Goal: Task Accomplishment & Management: Use online tool/utility

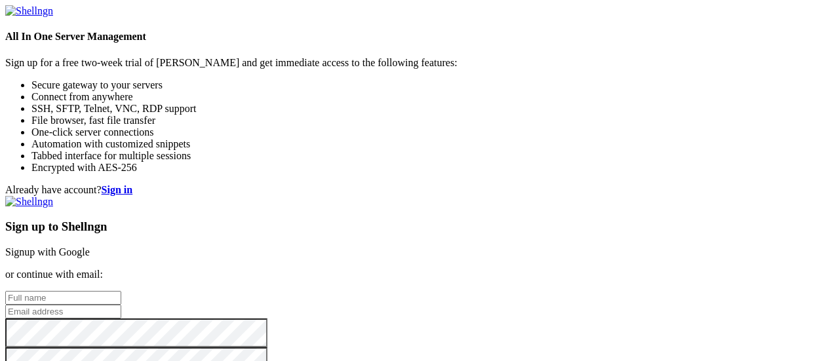
scroll to position [34, 0]
click at [121, 291] on input "text" at bounding box center [63, 298] width 116 height 14
type input "[PERSON_NAME]"
click at [121, 305] on input "email" at bounding box center [63, 312] width 116 height 14
type input "[EMAIL_ADDRESS][DOMAIN_NAME]"
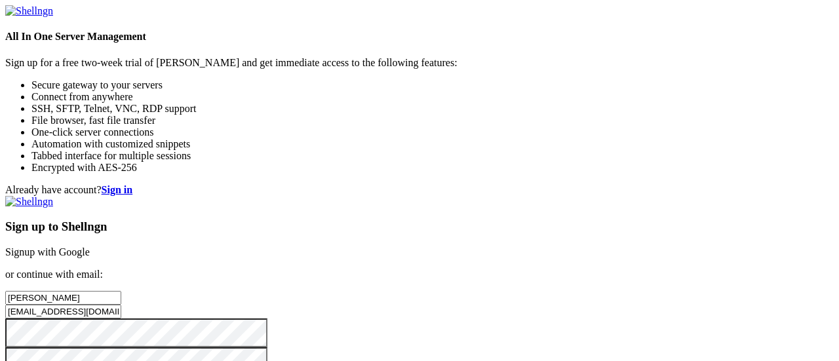
scroll to position [151, 0]
checkbox input "true"
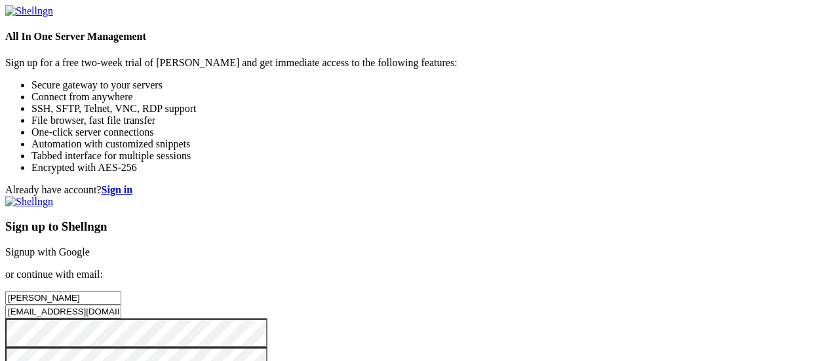
click at [309, 184] on div "Already have account? Sign in Sign up to Shellngn Signup with Google or continu…" at bounding box center [419, 299] width 829 height 231
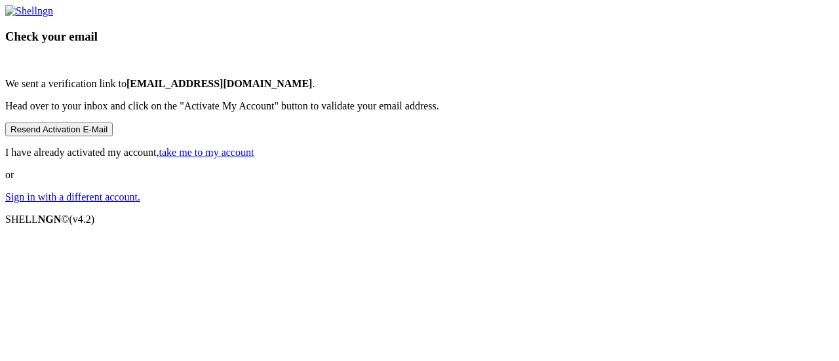
click at [113, 136] on button "Resend Activation E-Mail" at bounding box center [59, 130] width 108 height 14
click at [254, 158] on link "take me to my account" at bounding box center [206, 152] width 95 height 11
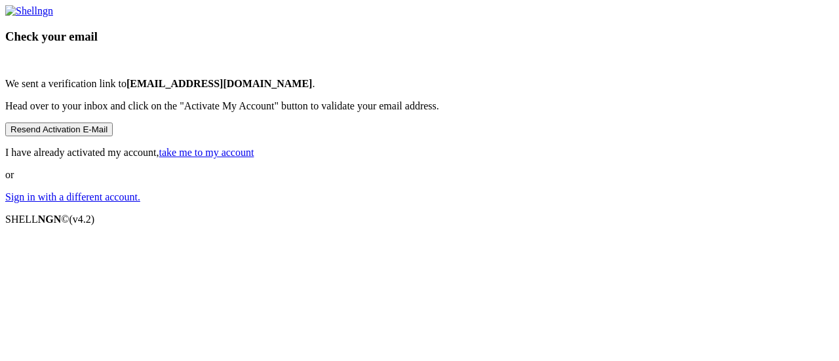
click at [254, 158] on link "take me to my account" at bounding box center [206, 152] width 95 height 11
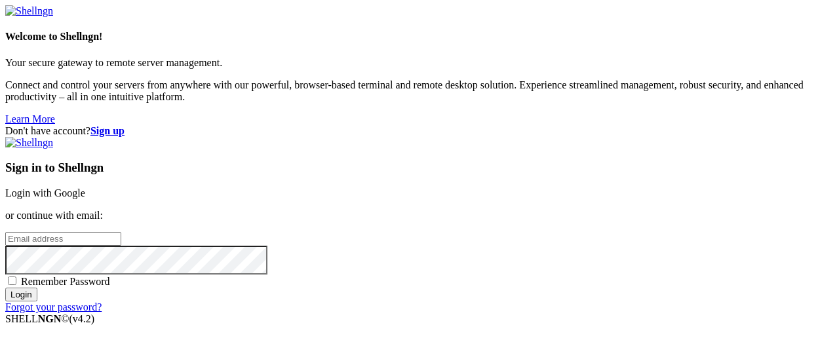
scroll to position [33, 0]
drag, startPoint x: 509, startPoint y: 137, endPoint x: 510, endPoint y: 158, distance: 21.0
click at [510, 158] on div "Sign in to Shellngn Login with Google or continue with email: Remember Password…" at bounding box center [419, 225] width 829 height 176
click at [121, 232] on input "email" at bounding box center [63, 239] width 116 height 14
type input "[EMAIL_ADDRESS][DOMAIN_NAME]"
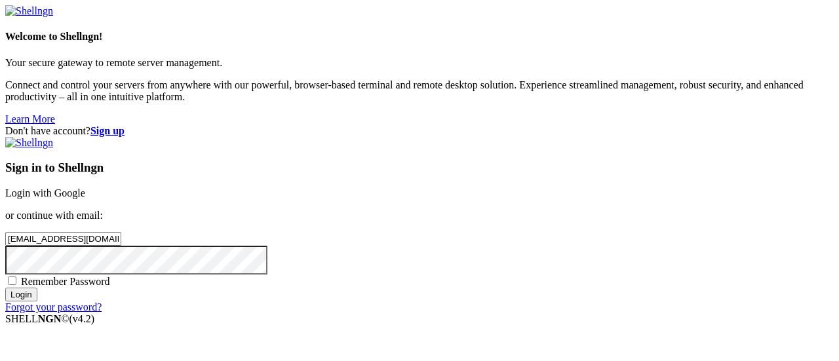
click at [5, 288] on input "Login" at bounding box center [21, 295] width 32 height 14
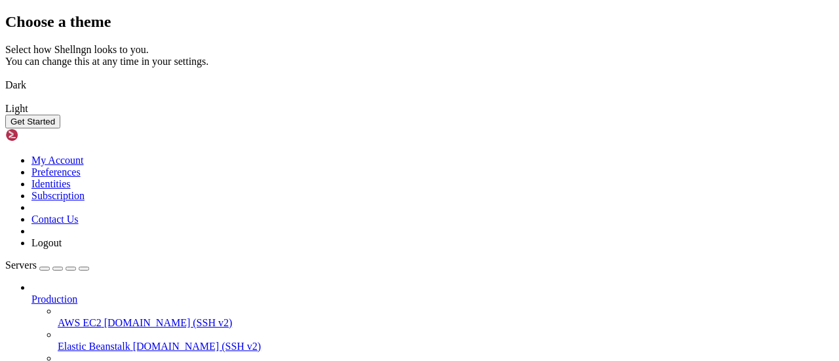
click at [483, 115] on div "Select how Shellngn looks to you. You can change this at any time in your setti…" at bounding box center [419, 79] width 829 height 71
click at [5, 77] on img at bounding box center [5, 77] width 0 height 0
click at [606, 129] on div "Get Started" at bounding box center [419, 122] width 829 height 14
click at [60, 129] on button "Get Started" at bounding box center [32, 122] width 55 height 14
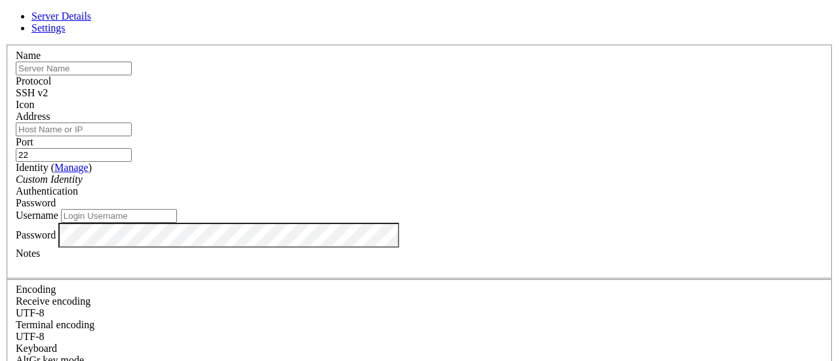
click at [132, 75] on input "text" at bounding box center [74, 69] width 116 height 14
type input "Kali Azure"
click at [132, 136] on input "Address" at bounding box center [74, 130] width 116 height 14
paste input "[TECHNICAL_ID]"
type input "[TECHNICAL_ID]"
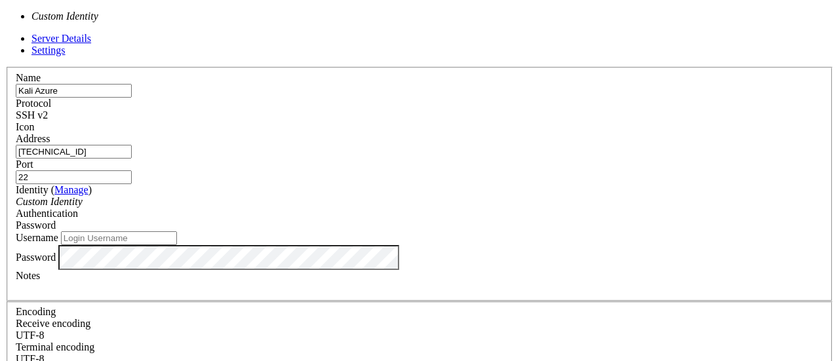
click at [409, 196] on div "Custom Identity" at bounding box center [420, 202] width 808 height 12
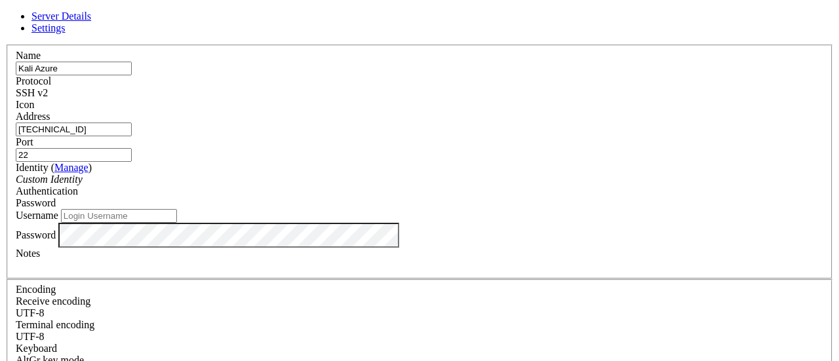
click at [409, 186] on div "Custom Identity" at bounding box center [420, 180] width 808 height 12
click at [177, 223] on input "Username" at bounding box center [119, 216] width 116 height 14
type input "Aquamarine7even"
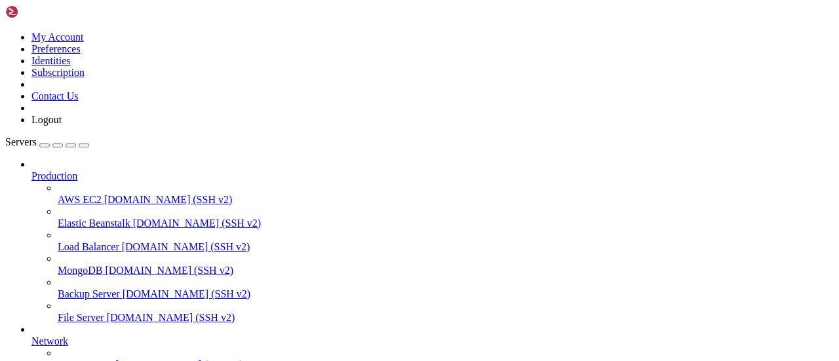
scroll to position [168, 0]
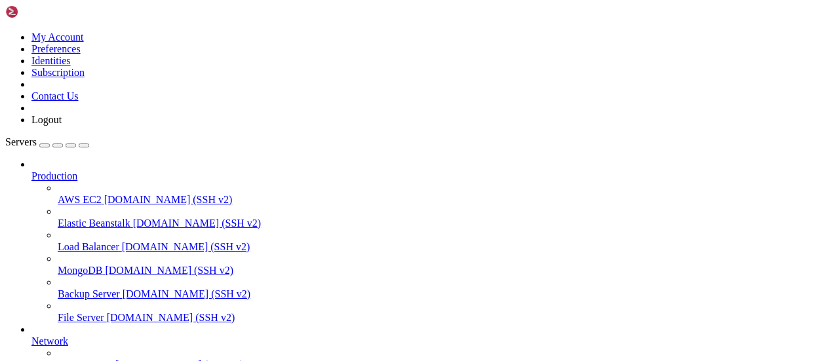
scroll to position [0, 0]
click at [5, 31] on icon at bounding box center [5, 31] width 0 height 0
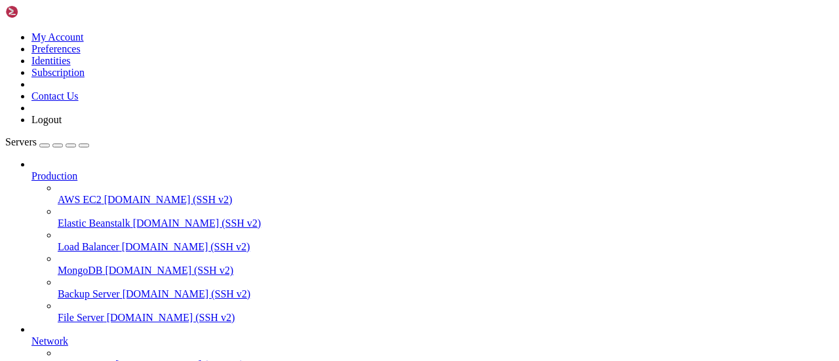
click at [45, 146] on div "button" at bounding box center [45, 146] width 0 height 0
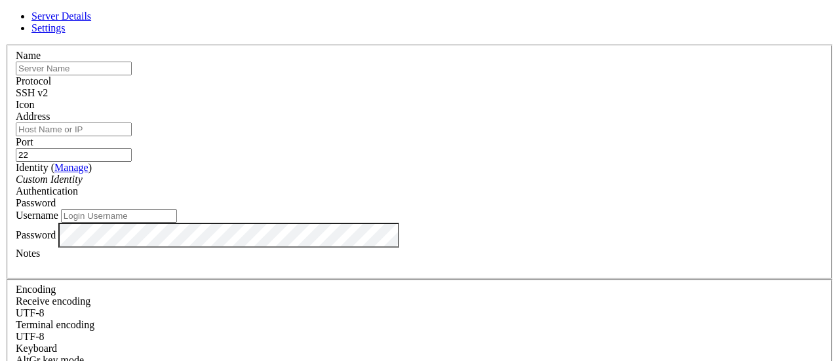
click at [132, 75] on input "text" at bounding box center [74, 69] width 116 height 14
paste input "[TECHNICAL_ID]"
type input "[TECHNICAL_ID]"
click at [132, 134] on input "Address" at bounding box center [74, 130] width 116 height 14
paste input "[TECHNICAL_ID]"
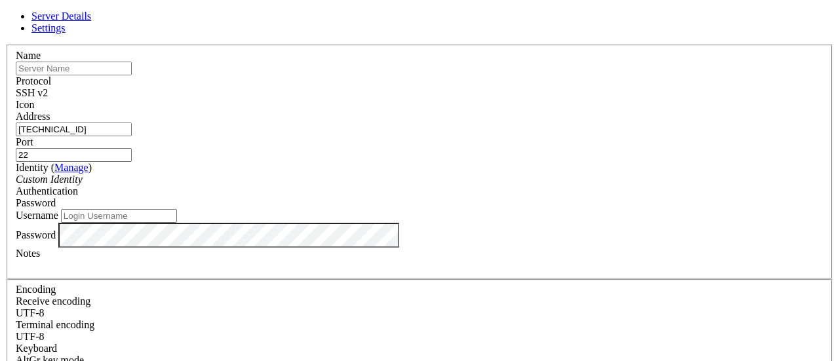
type input "[TECHNICAL_ID]"
click at [132, 75] on input "text" at bounding box center [74, 69] width 116 height 14
type input "Kali Azure 2025"
click at [177, 223] on input "Username" at bounding box center [119, 216] width 116 height 14
type input "Aquamarine7even"
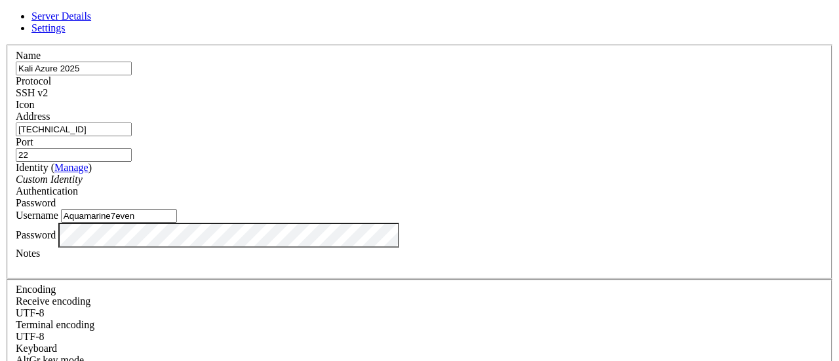
scroll to position [62, 0]
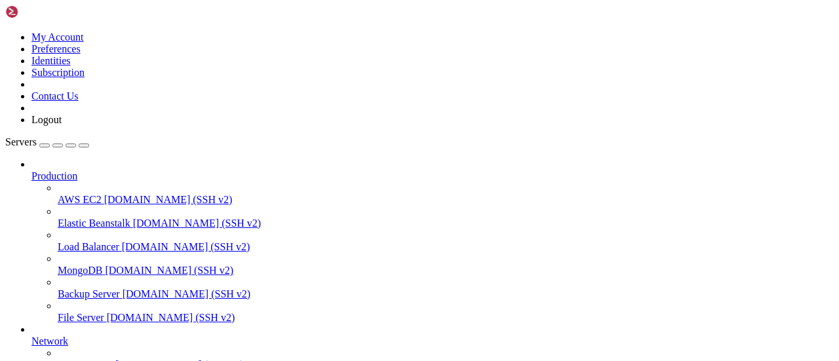
scroll to position [202, 0]
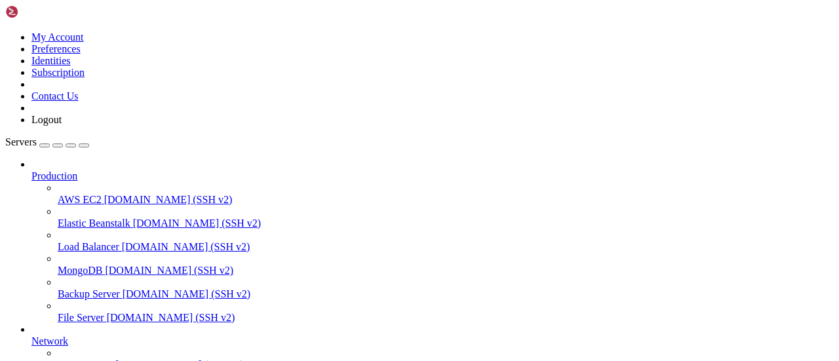
drag, startPoint x: 157, startPoint y: 978, endPoint x: 270, endPoint y: 999, distance: 115.2
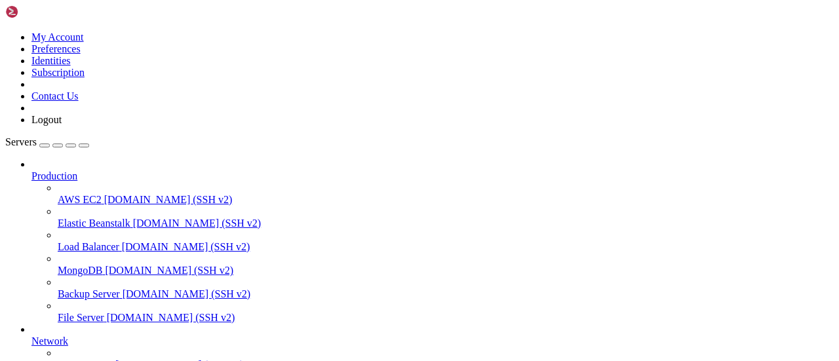
scroll to position [0, 0]
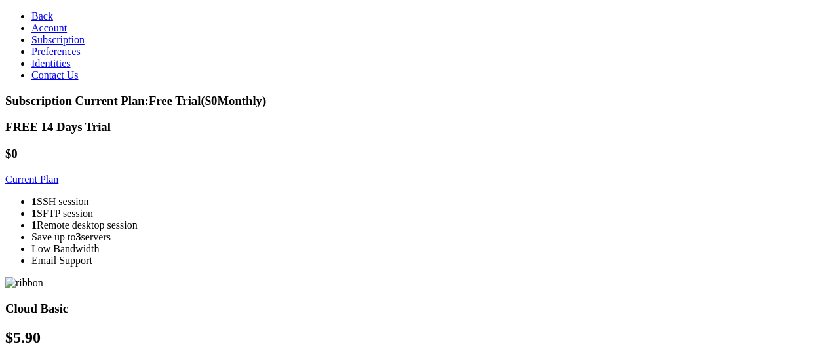
scroll to position [111, 0]
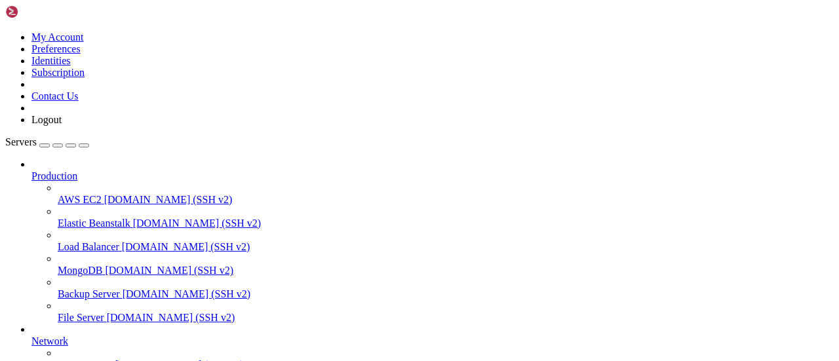
scroll to position [202, 0]
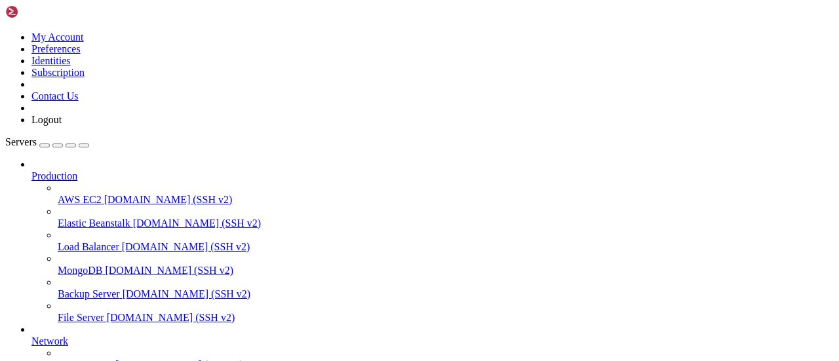
click at [5, 31] on icon at bounding box center [5, 31] width 0 height 0
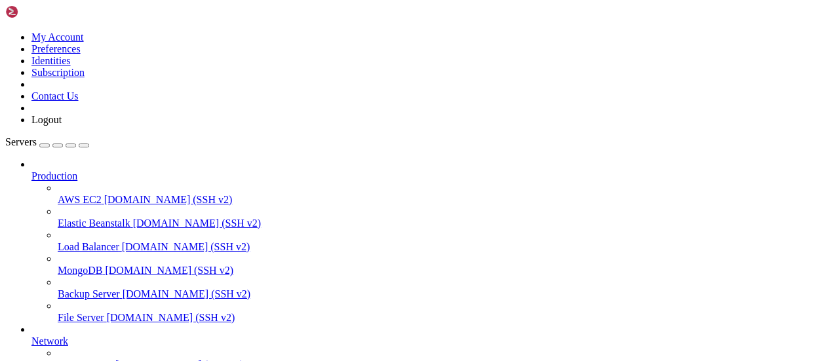
scroll to position [202, 0]
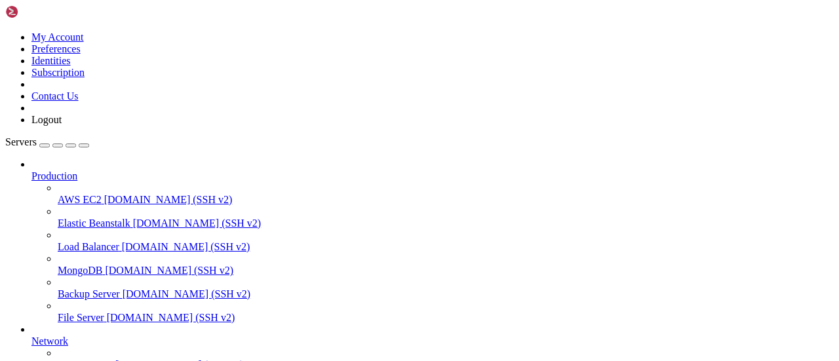
click at [31, 170] on icon at bounding box center [31, 170] width 0 height 0
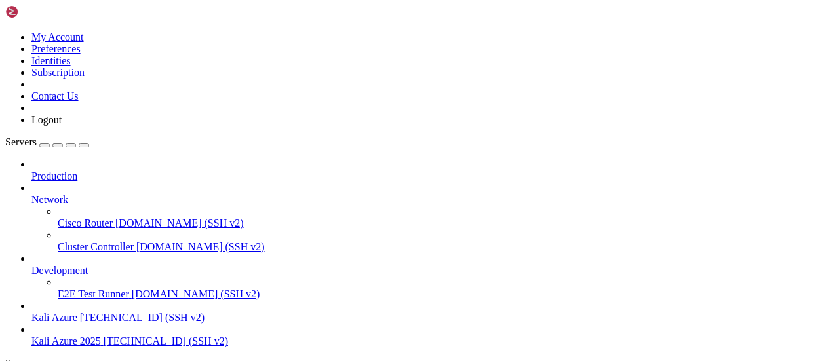
click at [148, 182] on div at bounding box center [432, 188] width 802 height 12
click at [31, 194] on icon at bounding box center [31, 194] width 0 height 0
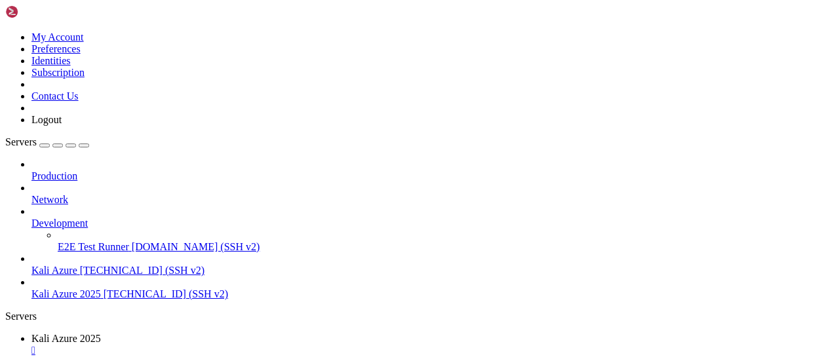
click at [31, 218] on icon at bounding box center [31, 218] width 0 height 0
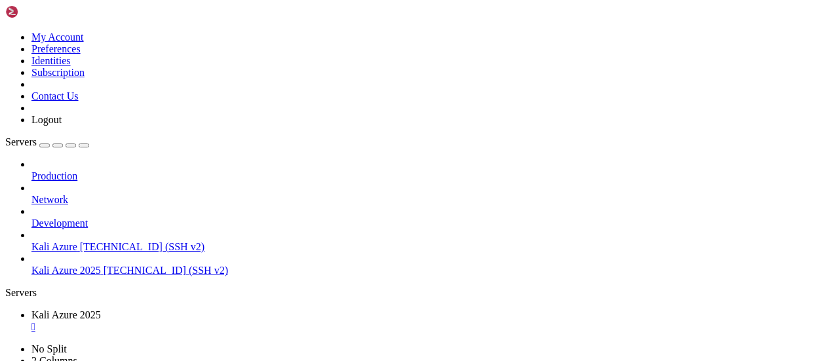
click at [58, 146] on div "button" at bounding box center [58, 146] width 0 height 0
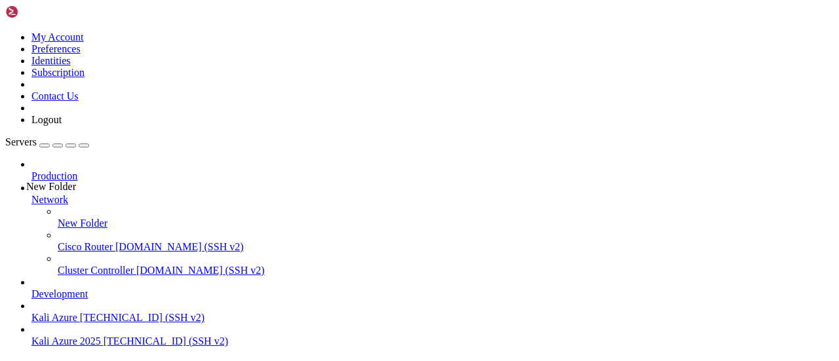
drag, startPoint x: 25, startPoint y: 146, endPoint x: 23, endPoint y: 175, distance: 28.9
drag, startPoint x: 83, startPoint y: 144, endPoint x: 64, endPoint y: 272, distance: 129.9
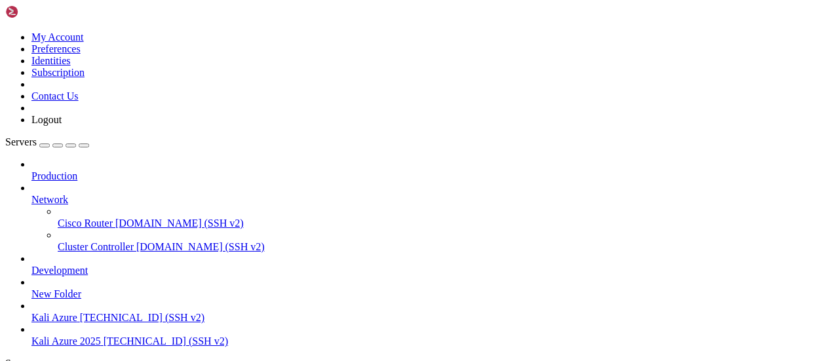
click at [54, 288] on span "New Folder" at bounding box center [56, 293] width 50 height 11
click at [31, 194] on icon at bounding box center [31, 194] width 0 height 0
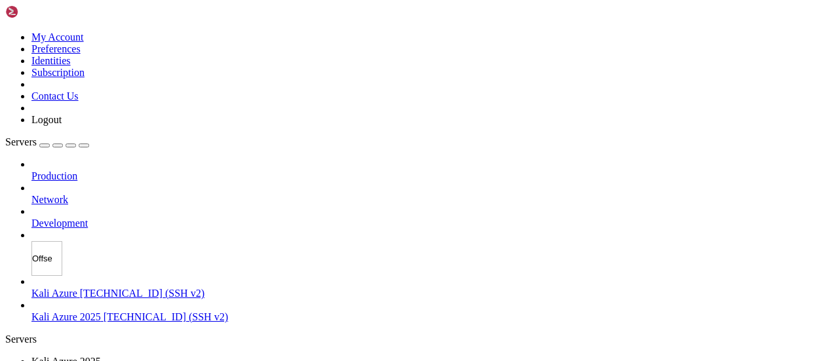
type input "Offsec"
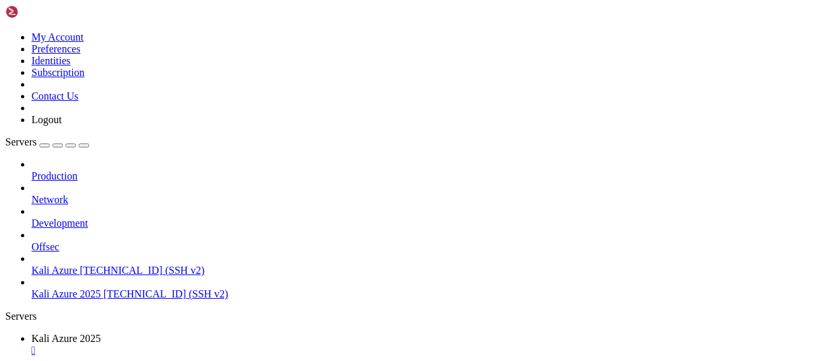
drag, startPoint x: 71, startPoint y: 284, endPoint x: 73, endPoint y: 213, distance: 70.9
click at [73, 213] on div "Production Network Development Offsec Kali Azure 172.210.59.28 (SSH v2) Kali Az…" at bounding box center [419, 230] width 829 height 142
drag, startPoint x: 73, startPoint y: 213, endPoint x: 71, endPoint y: 188, distance: 25.0
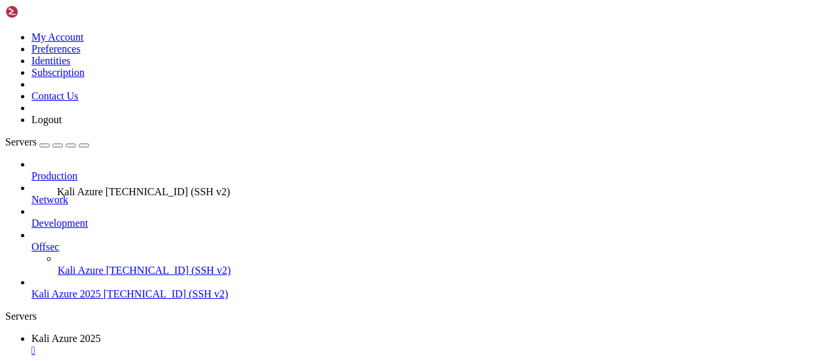
drag, startPoint x: 66, startPoint y: 220, endPoint x: 54, endPoint y: 180, distance: 41.7
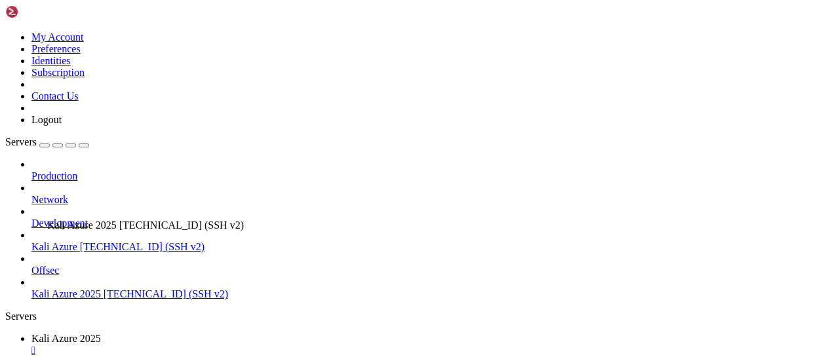
drag, startPoint x: 58, startPoint y: 246, endPoint x: 44, endPoint y: 214, distance: 35.0
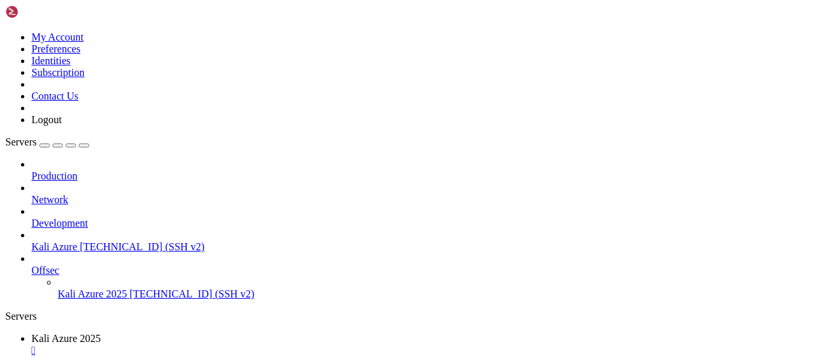
click at [31, 265] on icon at bounding box center [31, 265] width 0 height 0
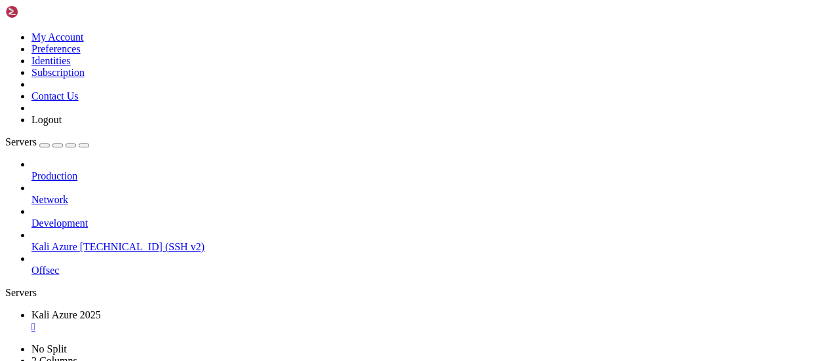
click at [31, 265] on icon at bounding box center [31, 265] width 0 height 0
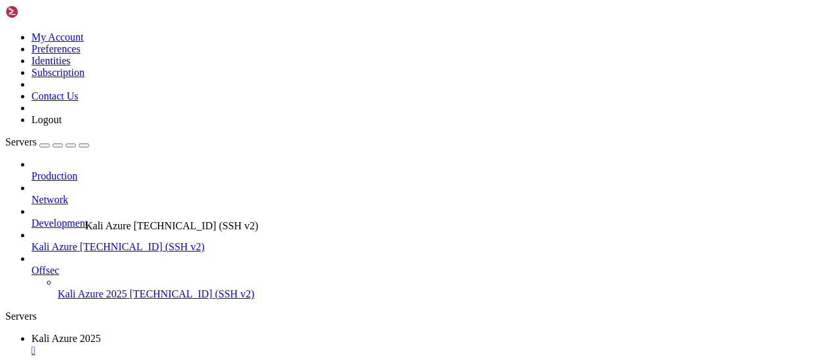
drag, startPoint x: 89, startPoint y: 182, endPoint x: 82, endPoint y: 214, distance: 32.8
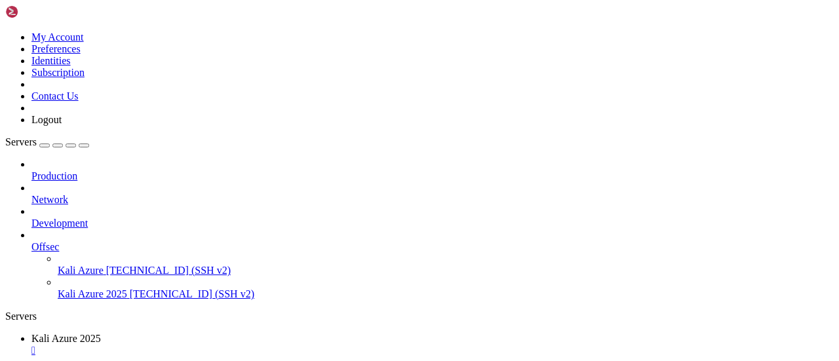
click at [5, 31] on icon at bounding box center [5, 31] width 0 height 0
click at [71, 66] on link "Identities" at bounding box center [50, 60] width 39 height 11
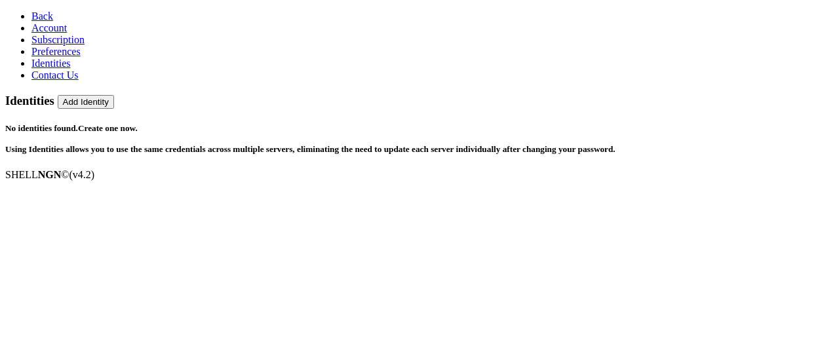
click at [63, 33] on link "Account" at bounding box center [48, 27] width 35 height 11
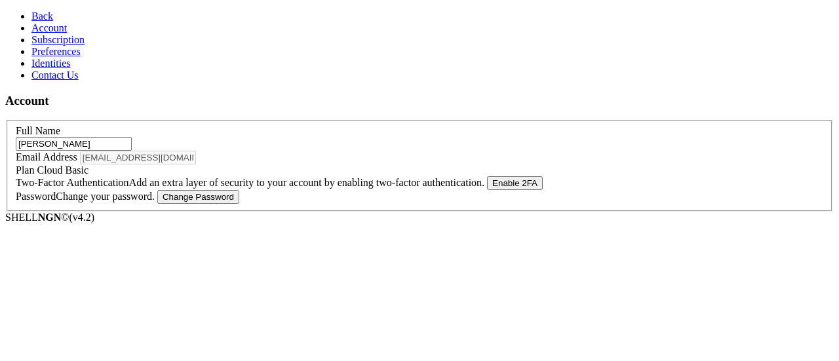
click at [51, 45] on span "Subscription" at bounding box center [57, 39] width 53 height 11
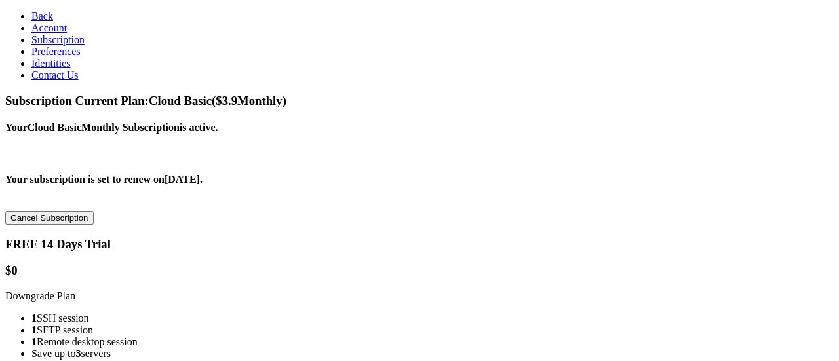
click at [31, 33] on span "Account" at bounding box center [48, 27] width 35 height 11
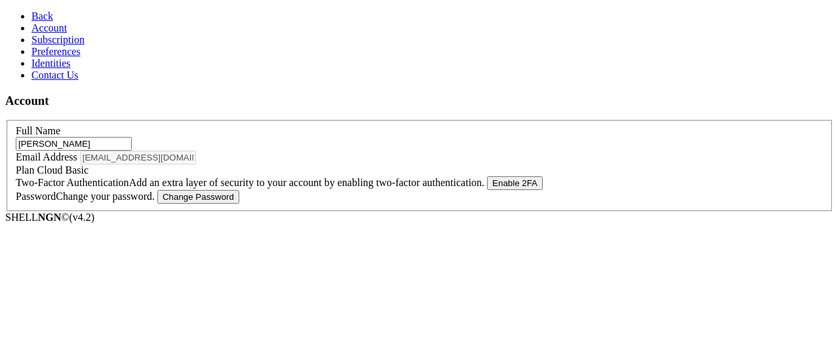
click at [52, 57] on span "Preferences" at bounding box center [55, 51] width 49 height 11
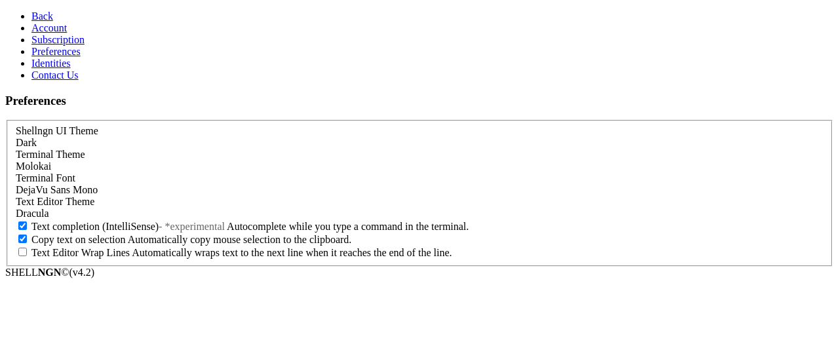
scroll to position [98, 0]
click at [66, 69] on link "Identities" at bounding box center [50, 63] width 39 height 11
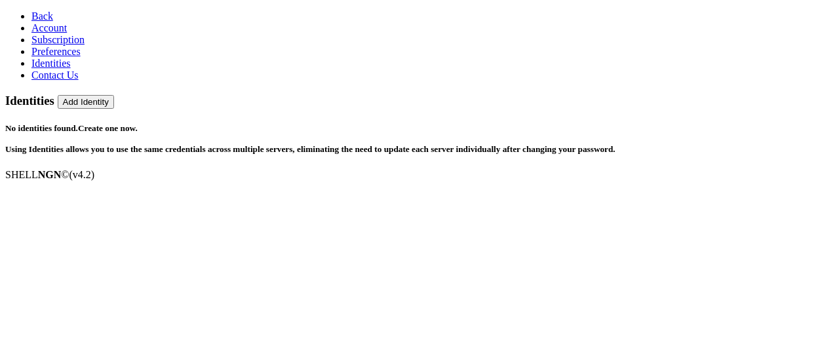
click at [39, 33] on span "Account" at bounding box center [48, 27] width 35 height 11
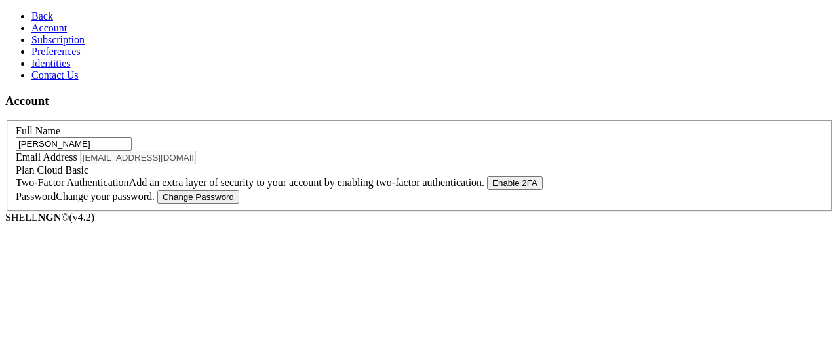
click at [48, 81] on span "Contact Us" at bounding box center [54, 74] width 47 height 11
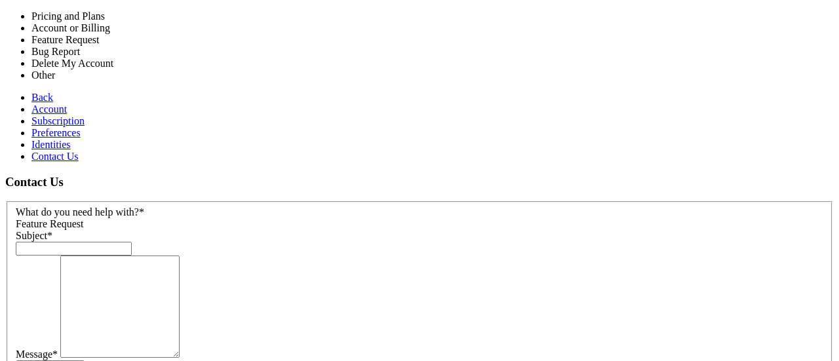
click at [345, 218] on div "Feature Request" at bounding box center [420, 224] width 808 height 12
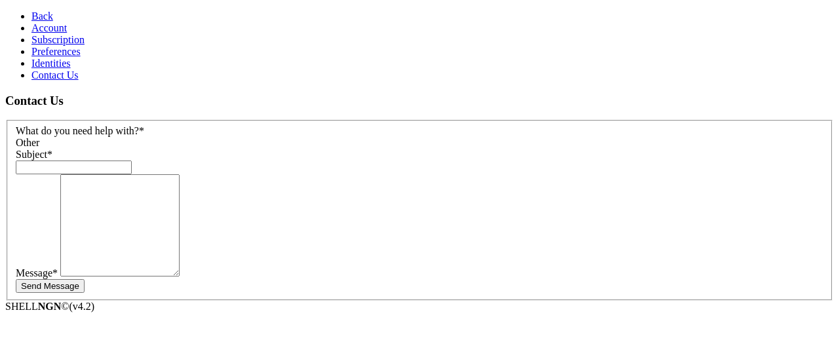
click at [132, 161] on input "text" at bounding box center [74, 168] width 116 height 14
type input "Sign out from all sessions"
click at [180, 212] on textarea at bounding box center [119, 225] width 119 height 102
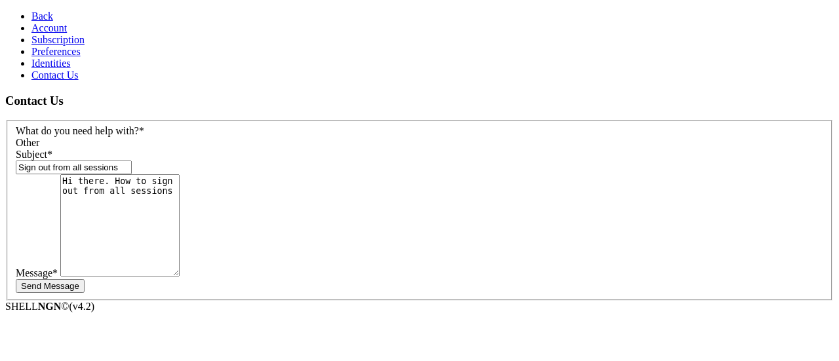
type textarea "Hi there. How to sign out from all sessions"
click at [85, 279] on button "Send Message" at bounding box center [50, 286] width 69 height 14
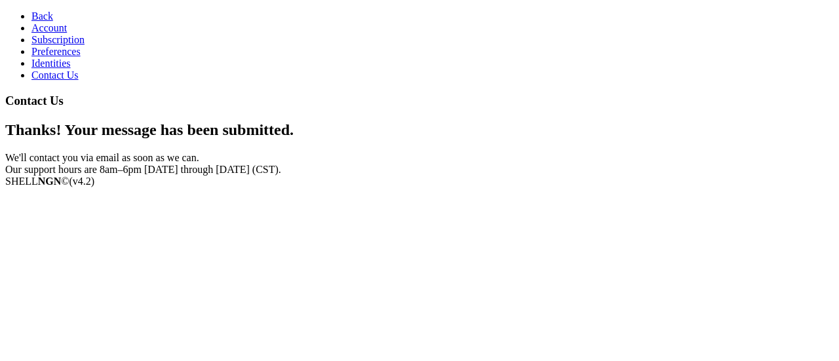
click at [43, 33] on link "Account" at bounding box center [48, 27] width 35 height 11
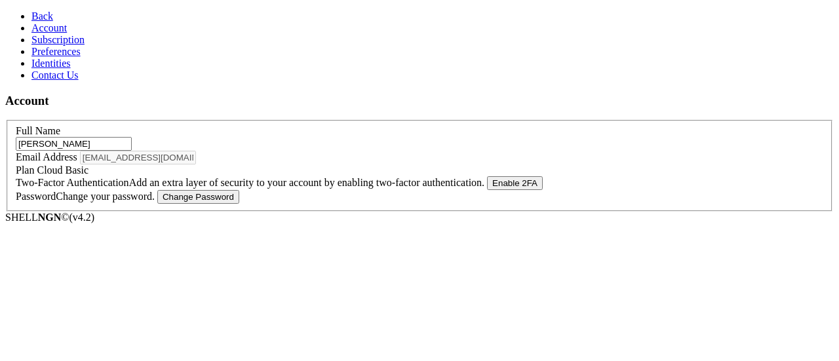
click at [31, 18] on span "Back" at bounding box center [42, 15] width 22 height 11
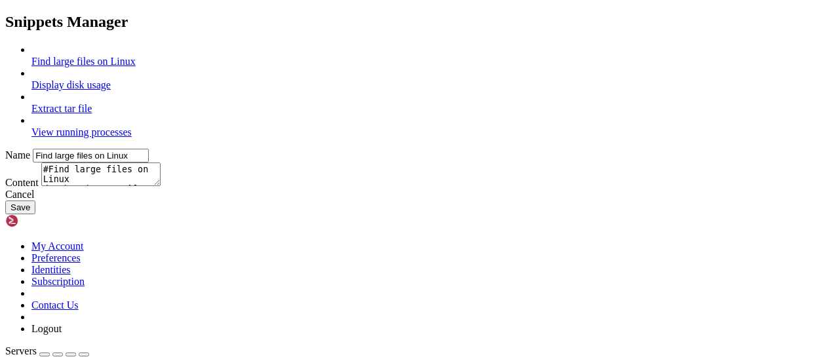
click at [111, 79] on link "Display disk usage" at bounding box center [70, 84] width 79 height 11
type input "Display disk usage"
type textarea "df -h -t"
click at [92, 103] on link "Extract tar file" at bounding box center [61, 108] width 60 height 11
type input "Extract tar file"
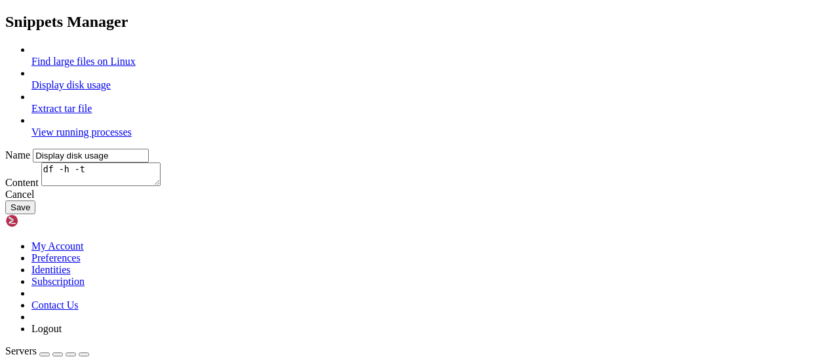
type textarea "#Append the file name to extract tar xvf"
click at [132, 127] on link "View running processes" at bounding box center [81, 132] width 100 height 11
type input "View running processes"
type textarea "#View current running processes in a tree structure ps -efH | more"
click at [5, 44] on link at bounding box center [5, 44] width 0 height 0
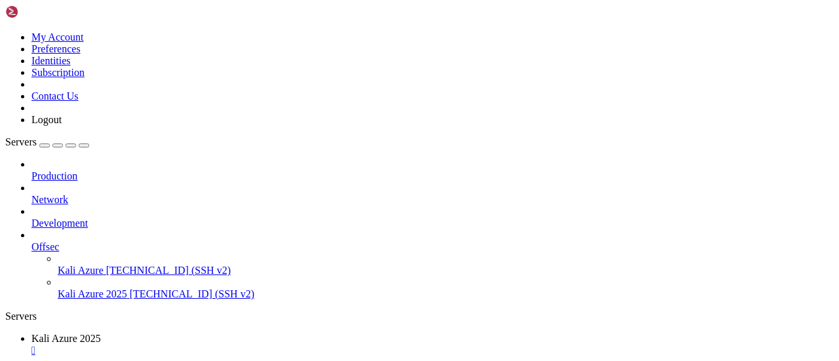
click at [130, 288] on span "[TECHNICAL_ID] (SSH v2)" at bounding box center [192, 293] width 125 height 11
click at [212, 333] on link "Kali Azure 2025 " at bounding box center [432, 345] width 802 height 24
click at [101, 357] on span "Kali Azure 2025" at bounding box center [65, 362] width 69 height 11
